Goal: Consume media (video, audio)

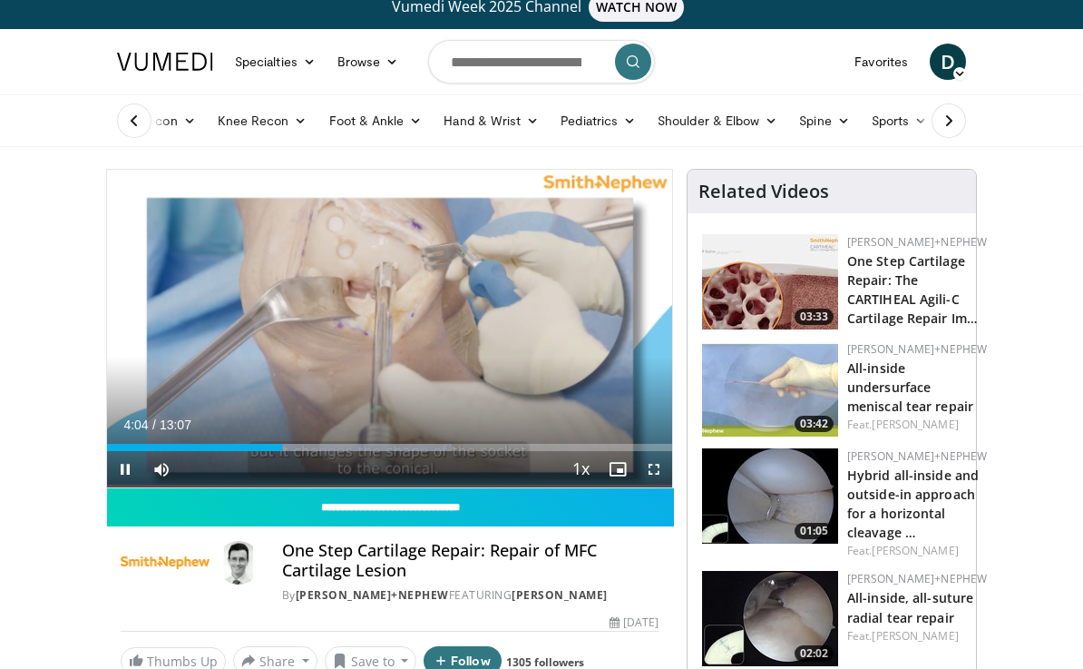
scroll to position [7, 0]
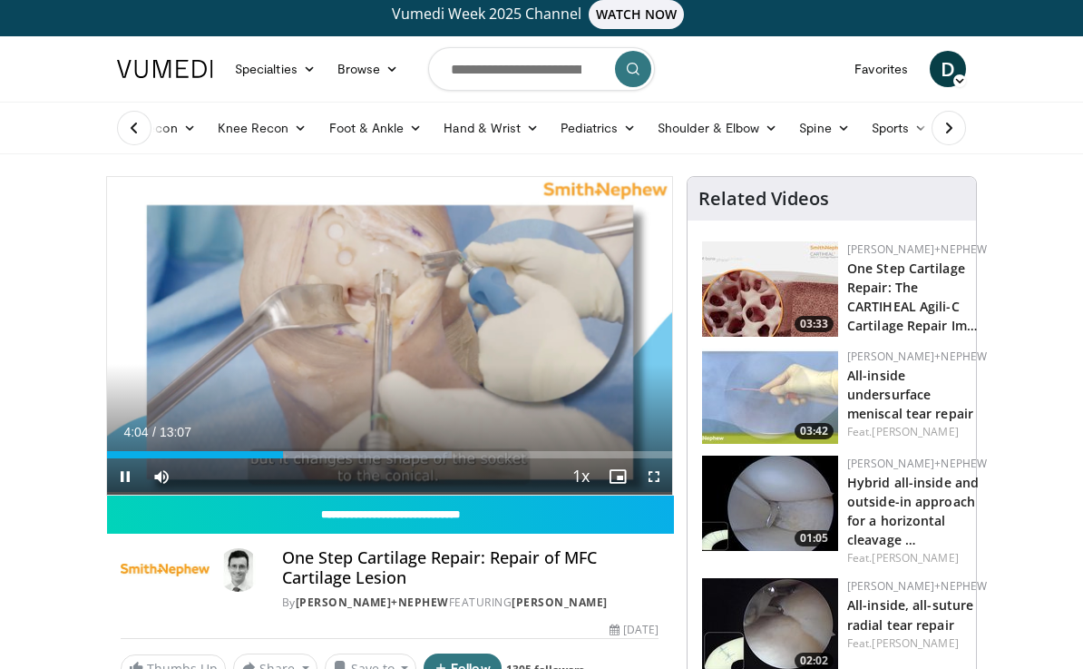
click at [290, 455] on div "Progress Bar" at bounding box center [365, 454] width 172 height 7
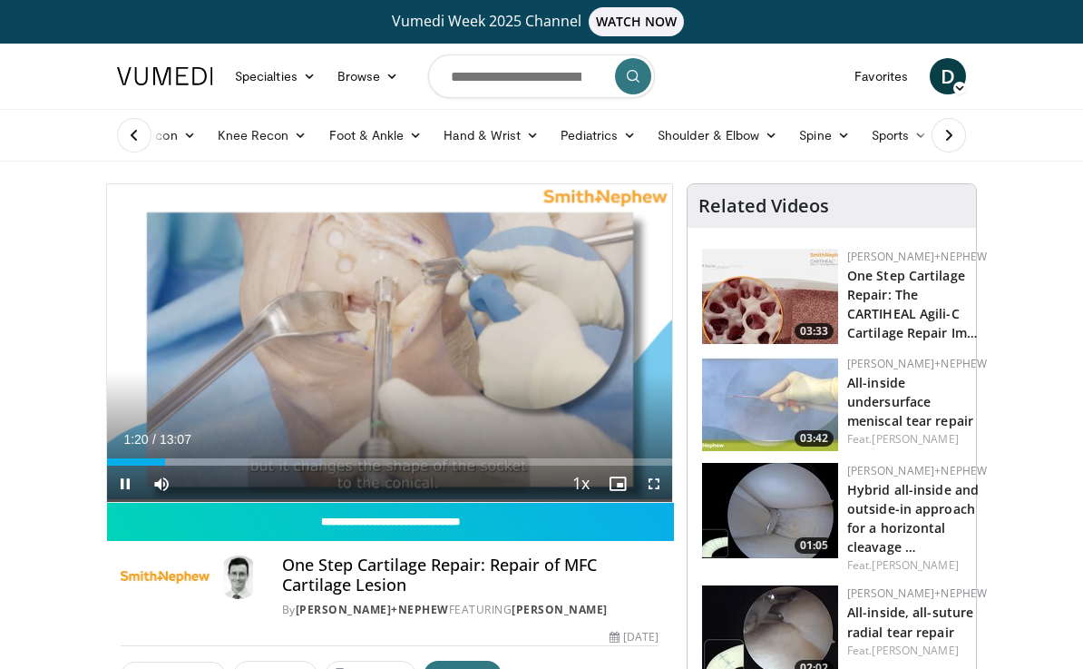
click at [139, 469] on span "Video Player" at bounding box center [125, 483] width 36 height 36
click at [189, 463] on div "Progress Bar" at bounding box center [291, 461] width 269 height 7
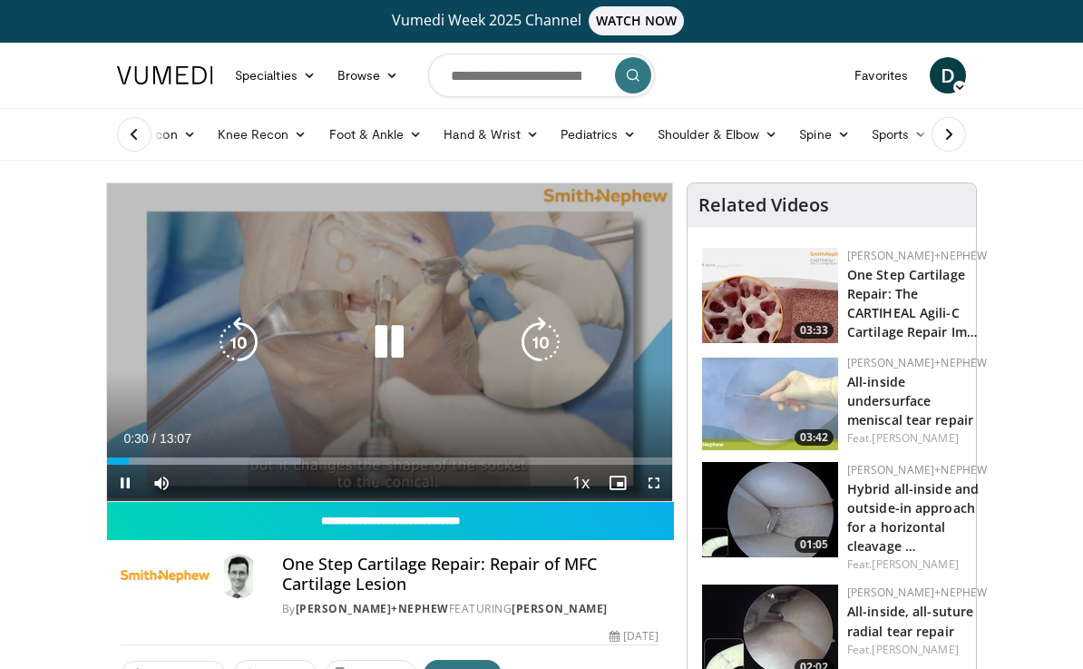
scroll to position [2, 0]
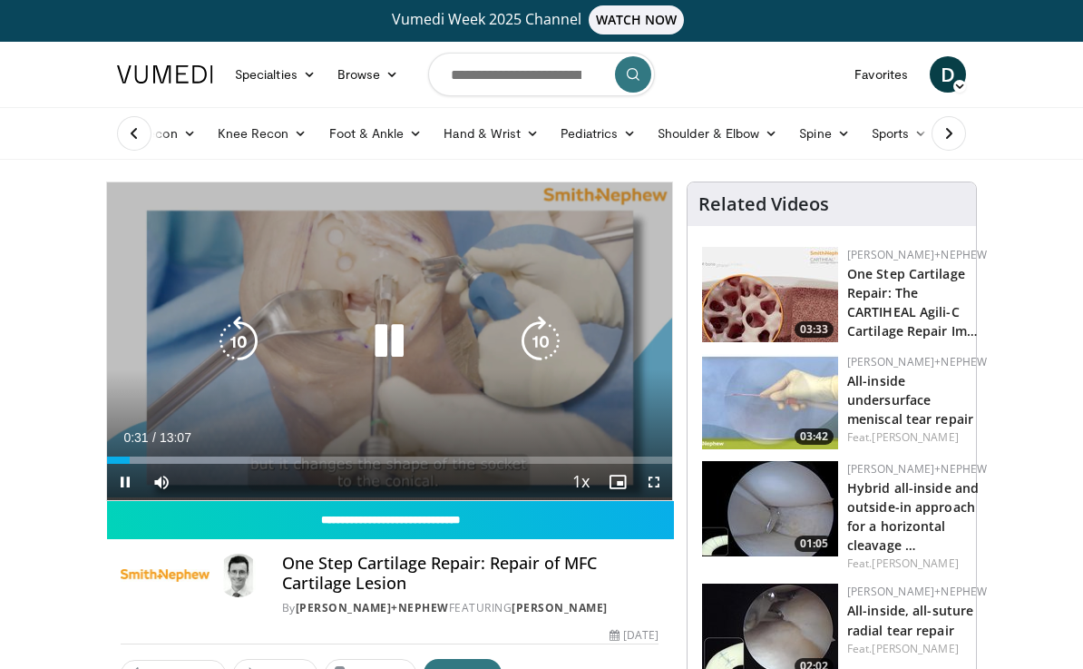
click at [400, 339] on icon "Video Player" at bounding box center [389, 341] width 51 height 51
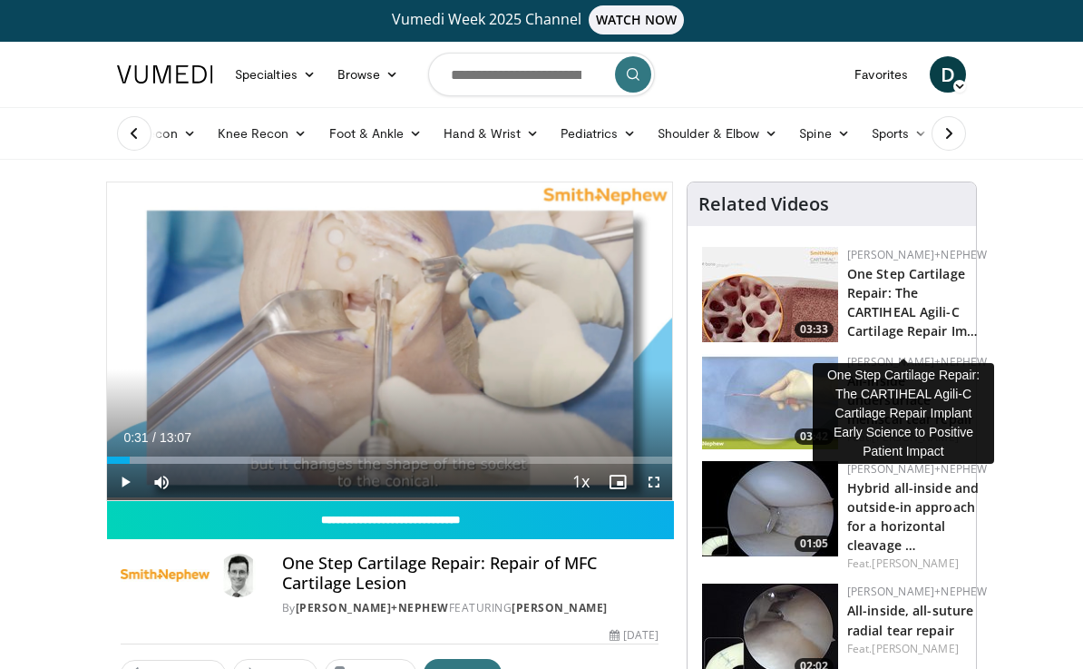
click at [898, 303] on link "One Step Cartilage Repair: The CARTIHEAL Agili-C Cartilage Repair Im…" at bounding box center [912, 302] width 131 height 74
click at [925, 293] on link "One Step Cartilage Repair: The CARTIHEAL Agili-C Cartilage Repair Im…" at bounding box center [912, 302] width 131 height 74
click at [901, 306] on link "One Step Cartilage Repair: The CARTIHEAL Agili-C Cartilage Repair Im…" at bounding box center [912, 302] width 131 height 74
click at [133, 456] on div "Progress Bar" at bounding box center [204, 459] width 194 height 7
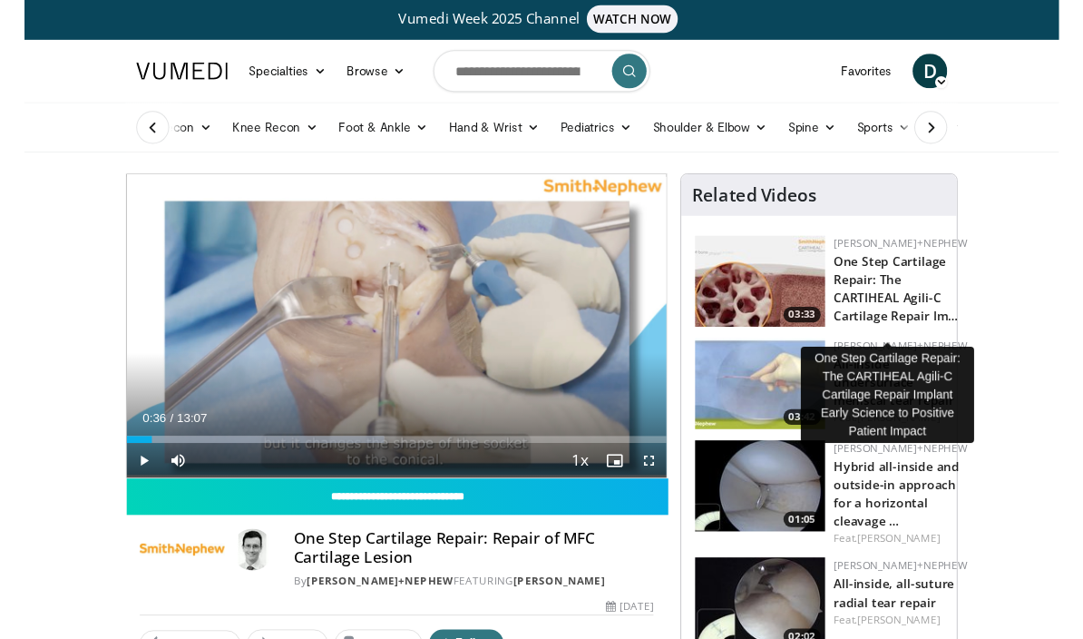
scroll to position [76, 0]
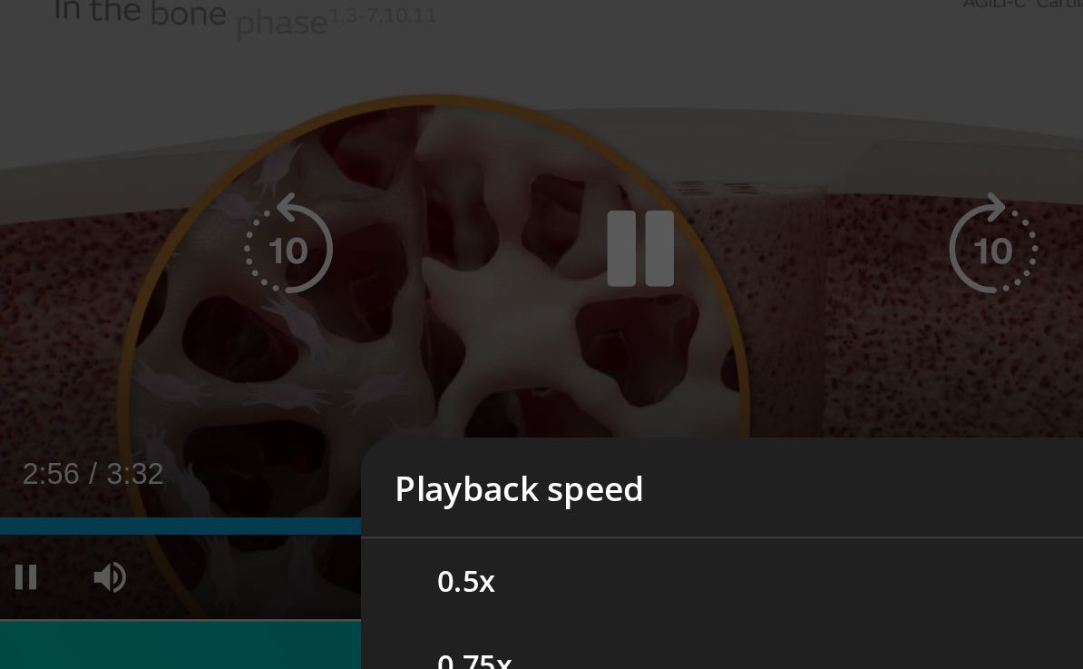
click at [338, 152] on div "Video Player" at bounding box center [541, 334] width 1083 height 669
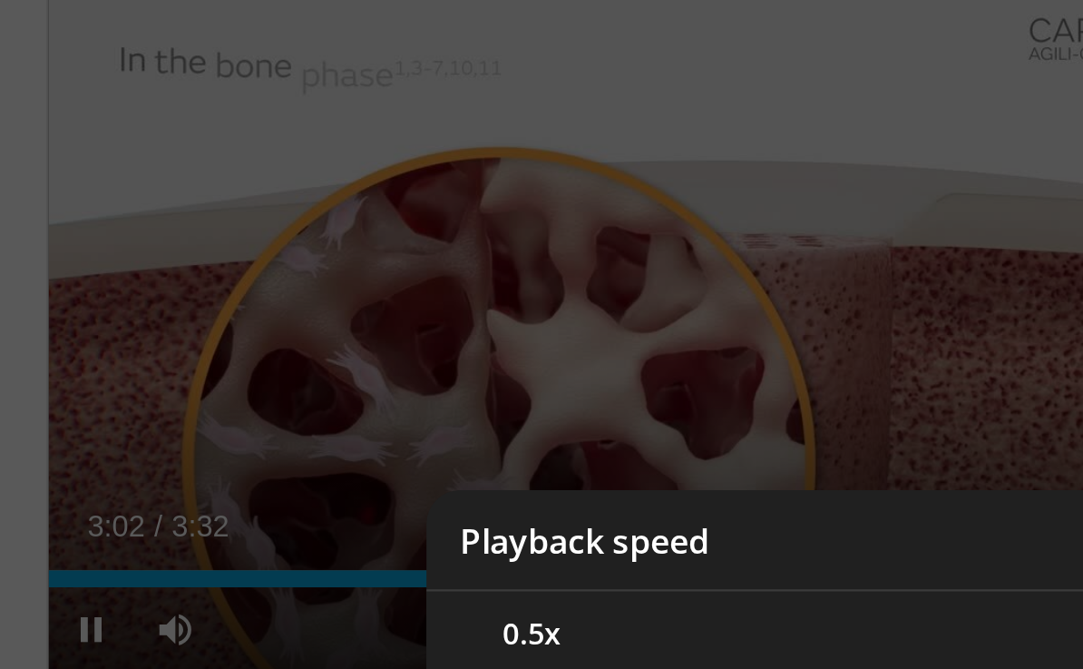
click at [38, 270] on div "Video Player" at bounding box center [541, 334] width 1083 height 669
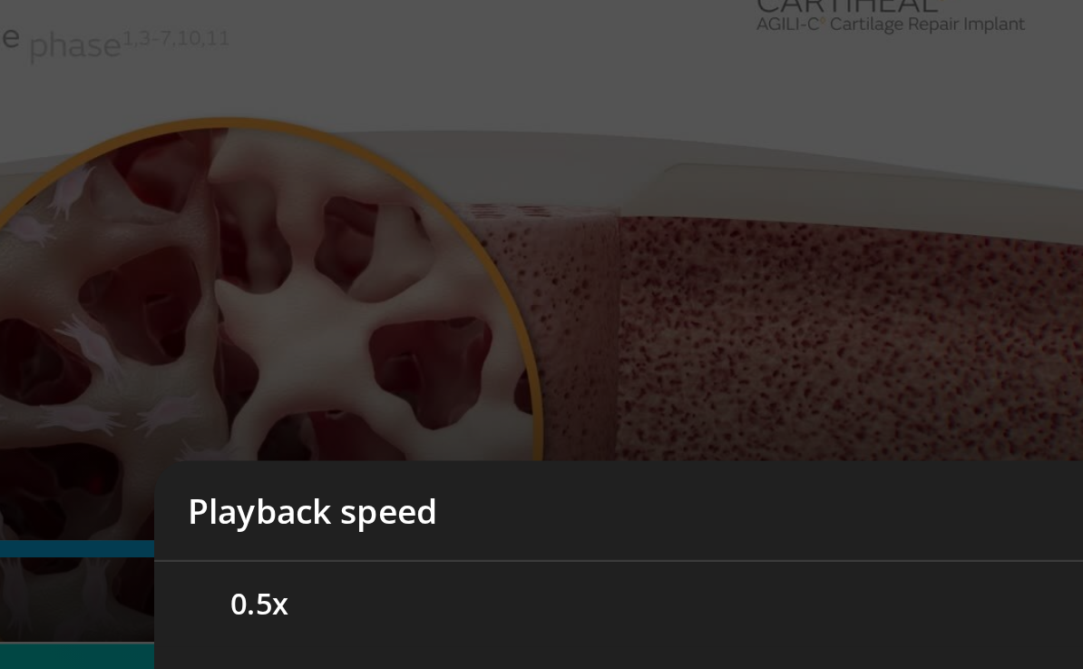
click at [220, 115] on div "Video Player" at bounding box center [541, 334] width 1083 height 669
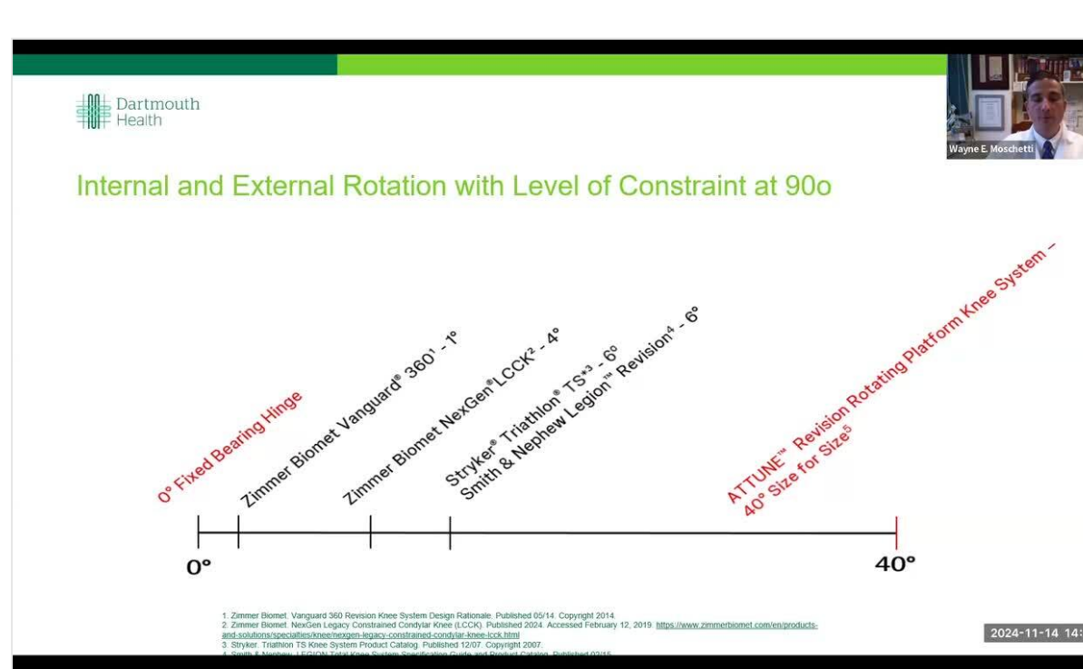
click at [460, 494] on div "Progress Bar" at bounding box center [531, 497] width 143 height 7
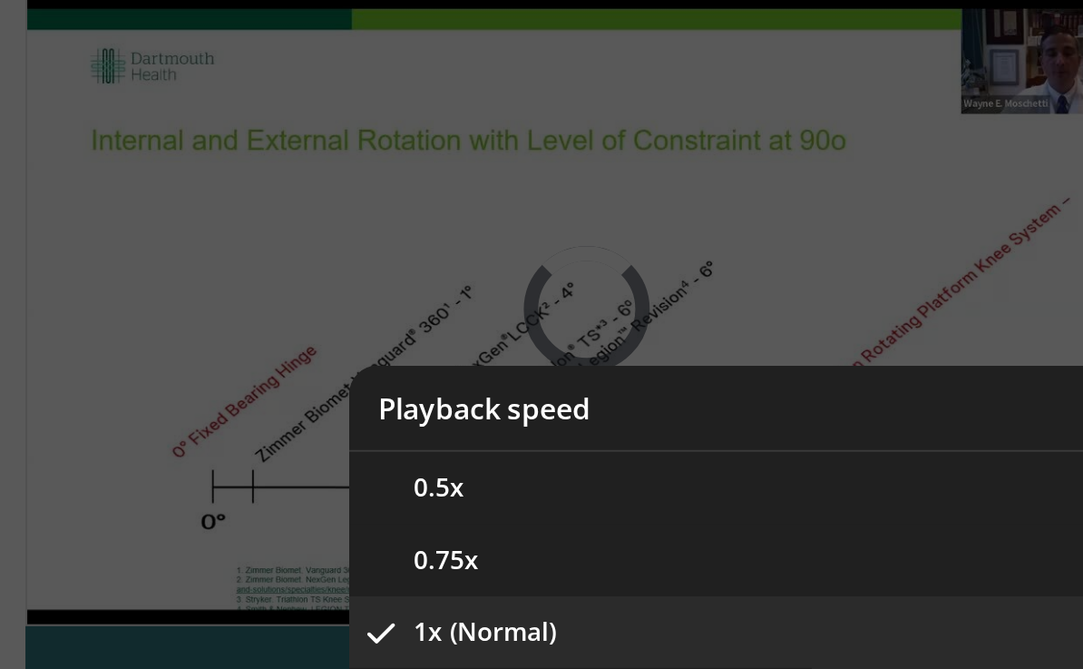
click at [515, 151] on div "Video Player" at bounding box center [541, 334] width 1083 height 669
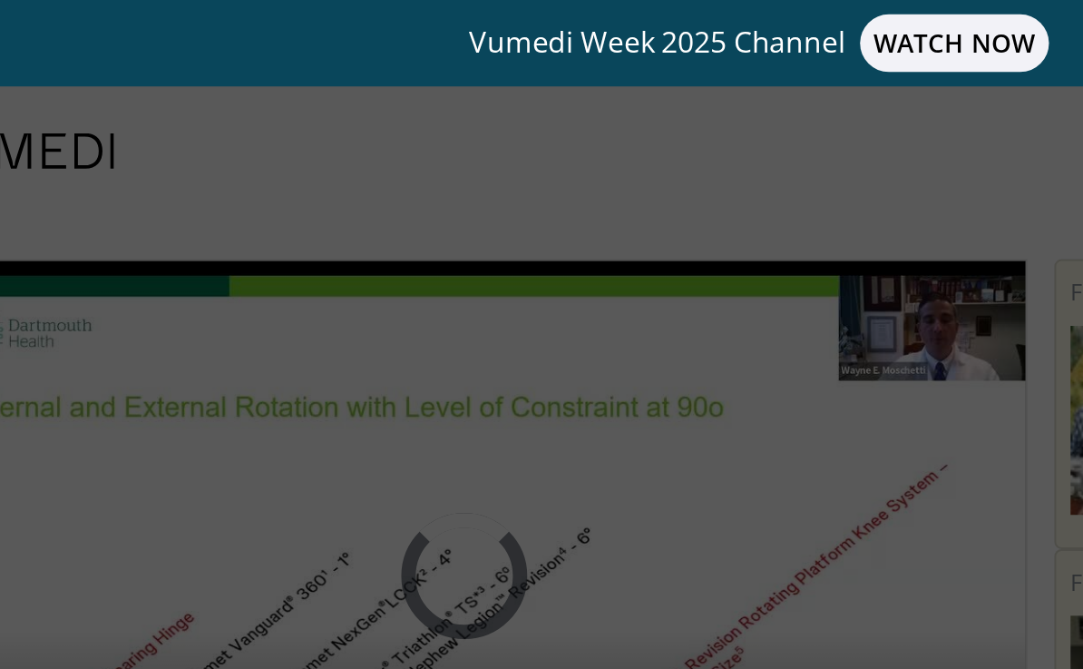
click at [98, 274] on div "Video Player" at bounding box center [541, 334] width 1083 height 669
